Goal: Go to known website: Access a specific website the user already knows

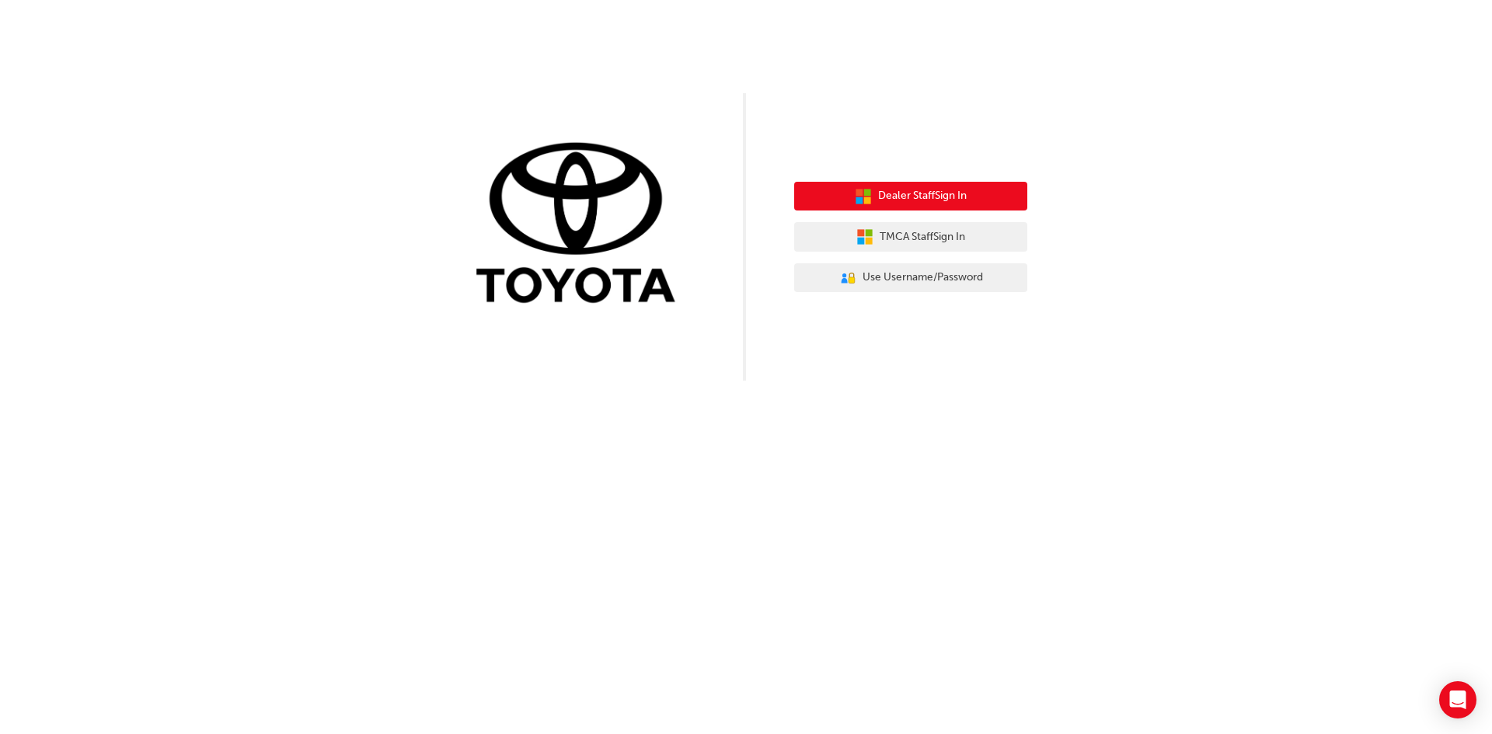
click at [905, 186] on button "Dealer Staff Sign In" at bounding box center [910, 197] width 233 height 30
